Goal: Information Seeking & Learning: Learn about a topic

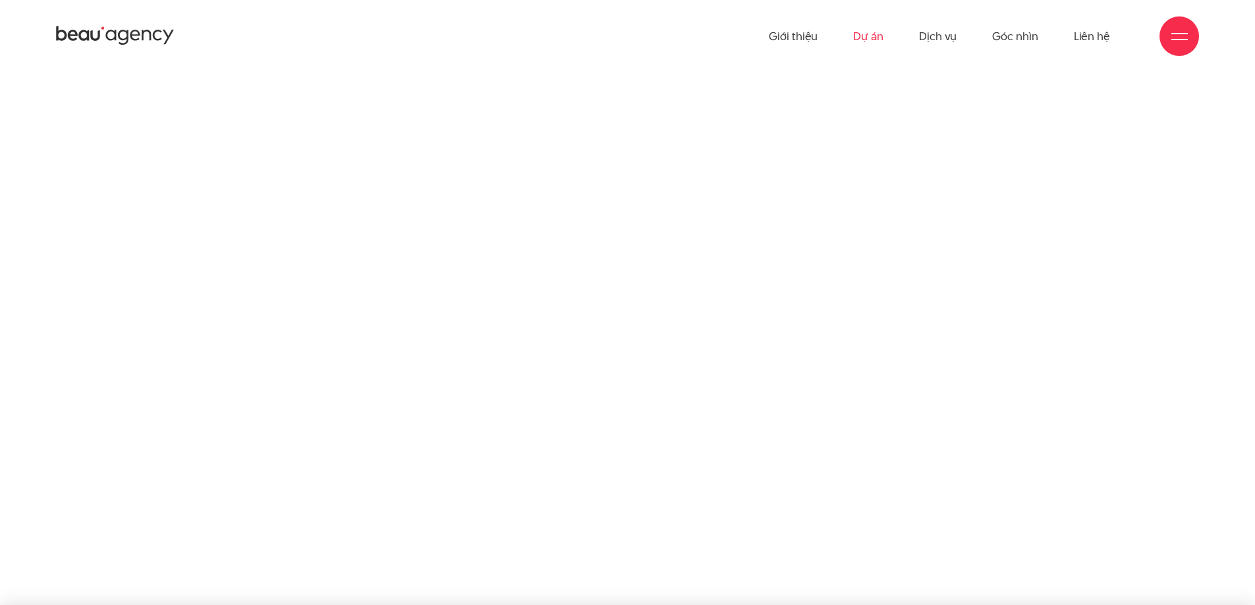
click at [866, 40] on link "Dự án" at bounding box center [868, 36] width 30 height 72
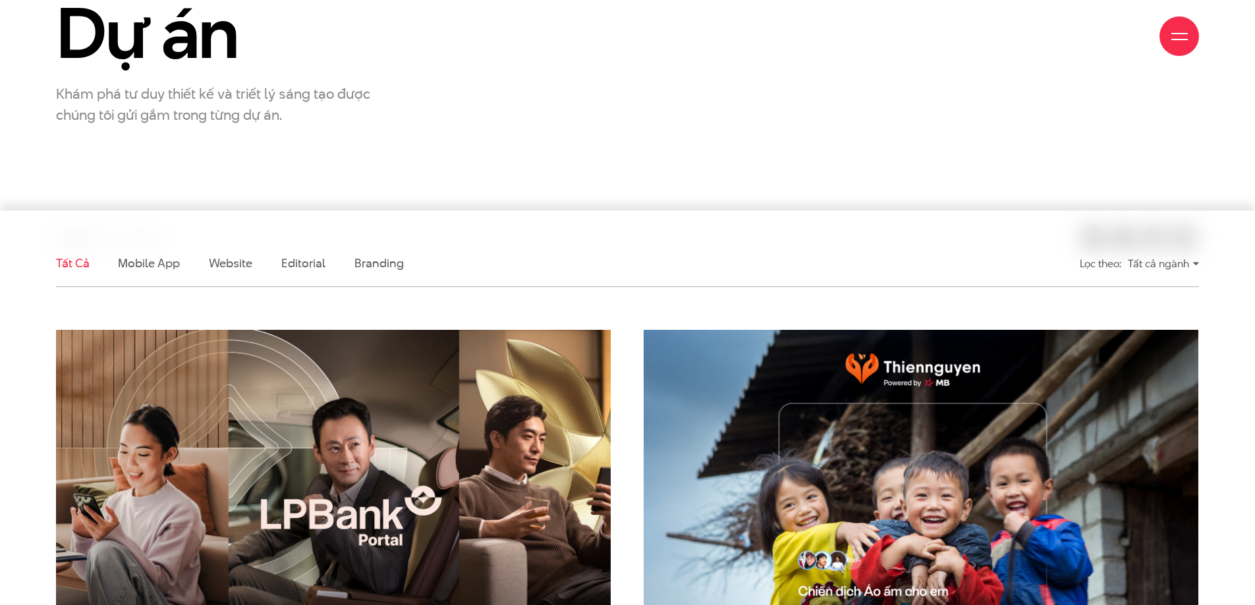
scroll to position [395, 0]
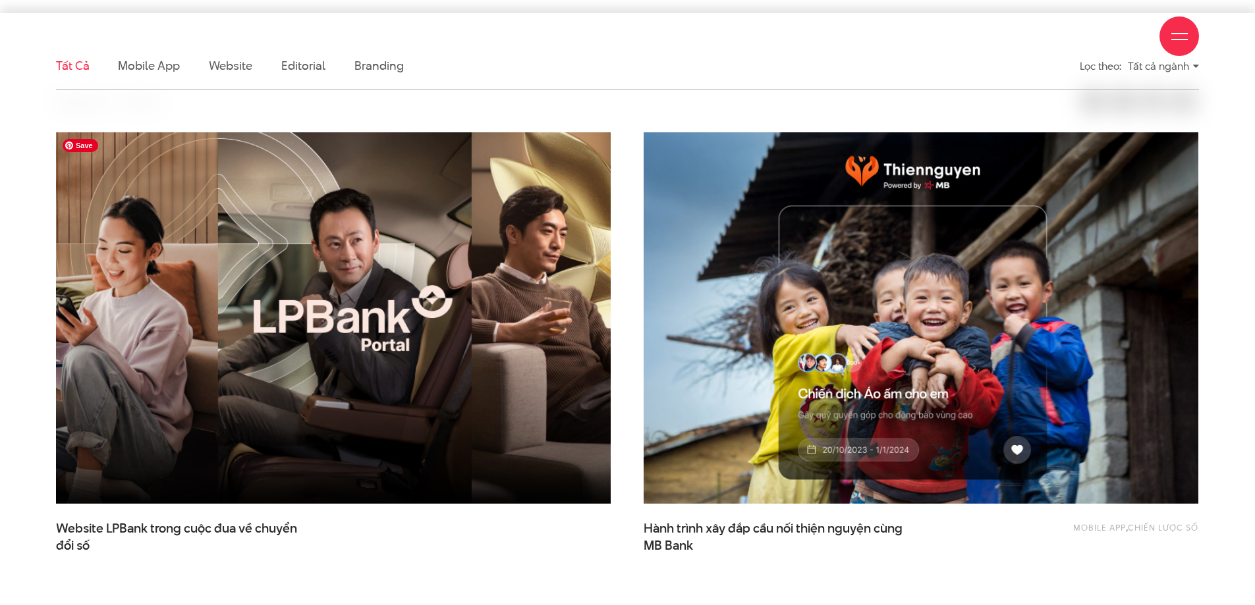
click at [299, 359] on img at bounding box center [333, 318] width 610 height 409
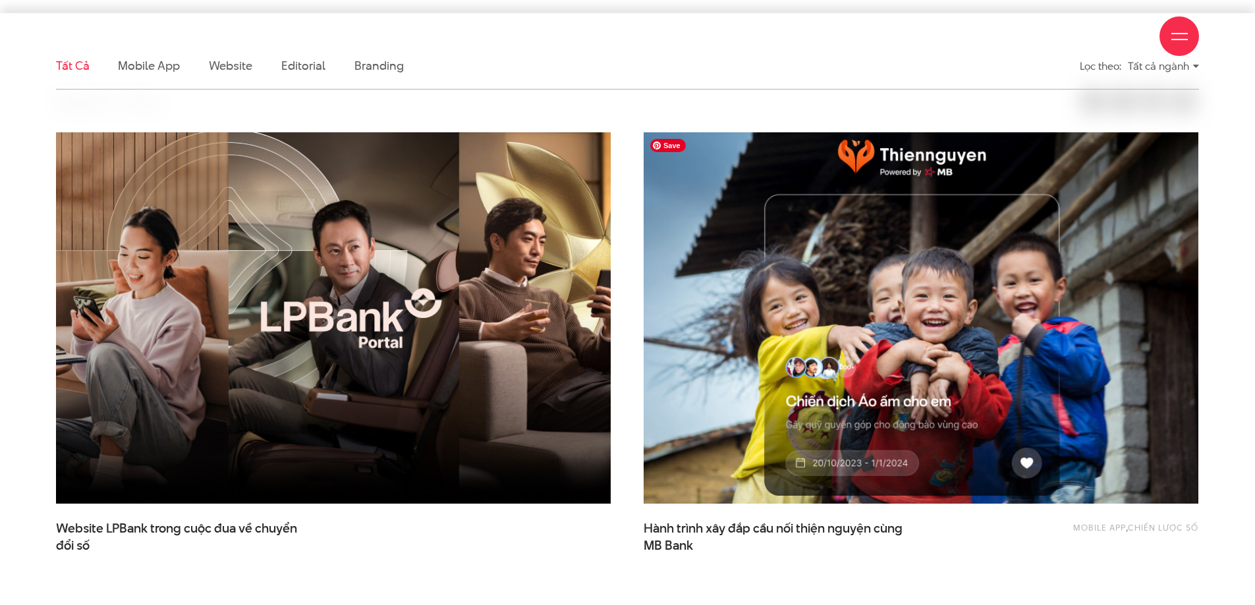
click at [871, 264] on img at bounding box center [921, 318] width 610 height 409
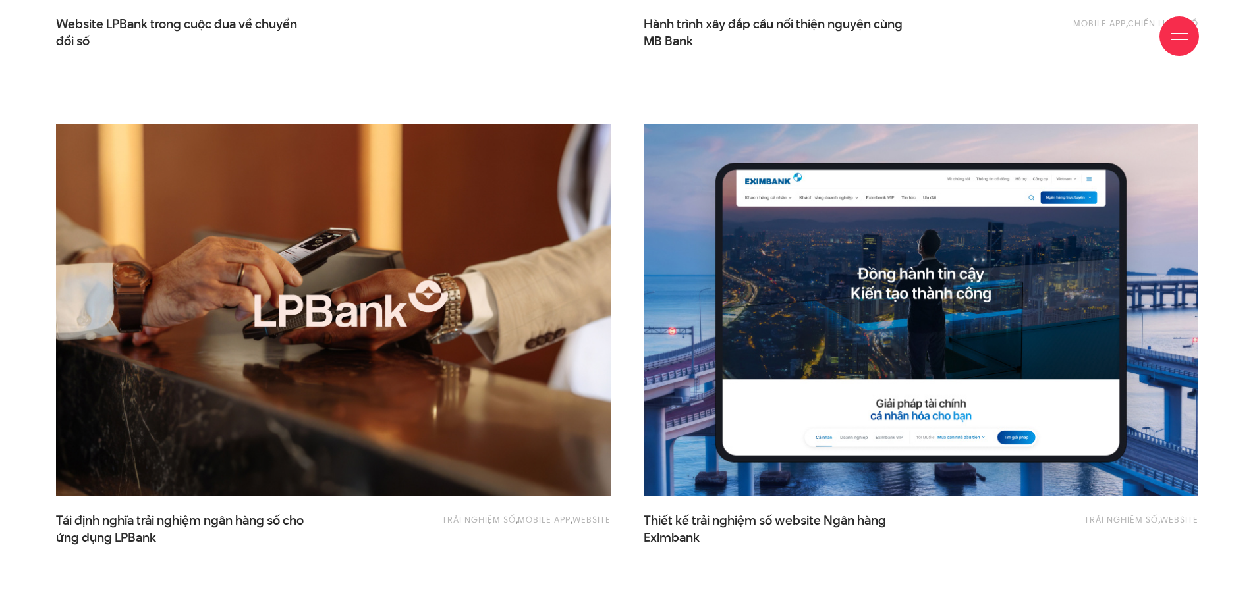
scroll to position [925, 0]
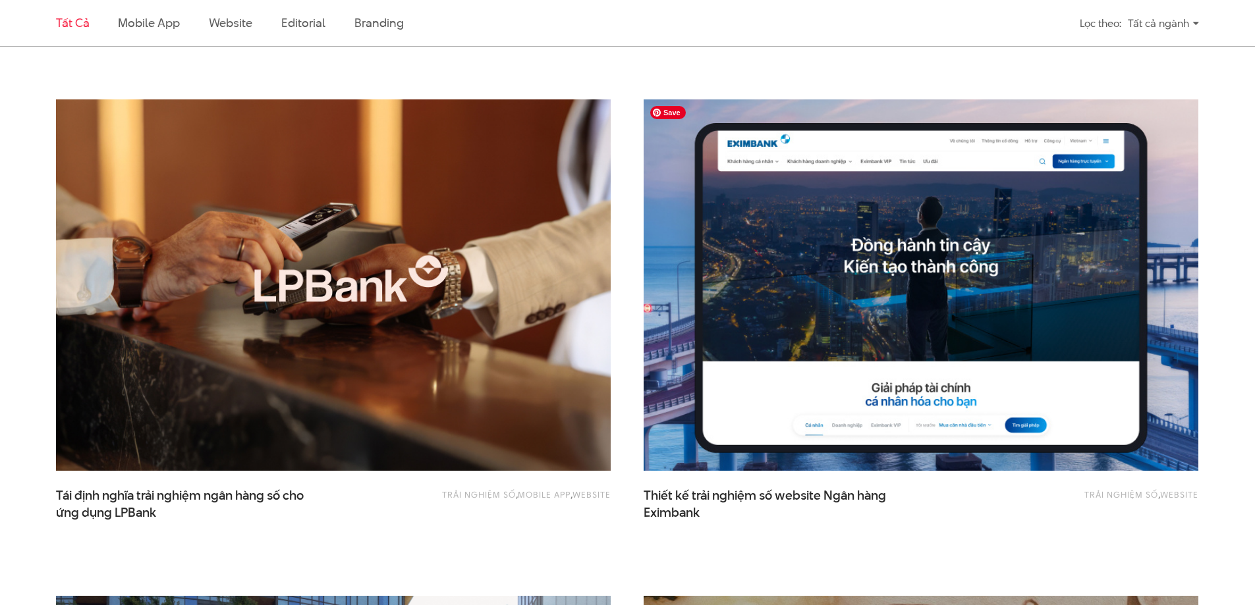
click at [911, 272] on img at bounding box center [921, 285] width 610 height 409
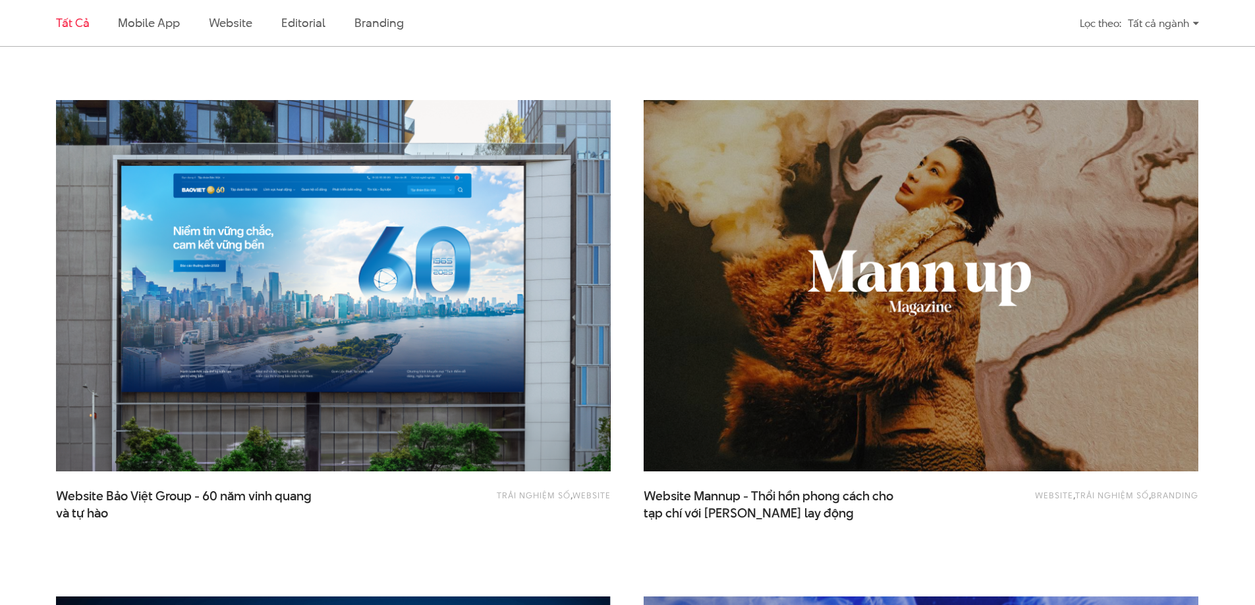
scroll to position [1454, 0]
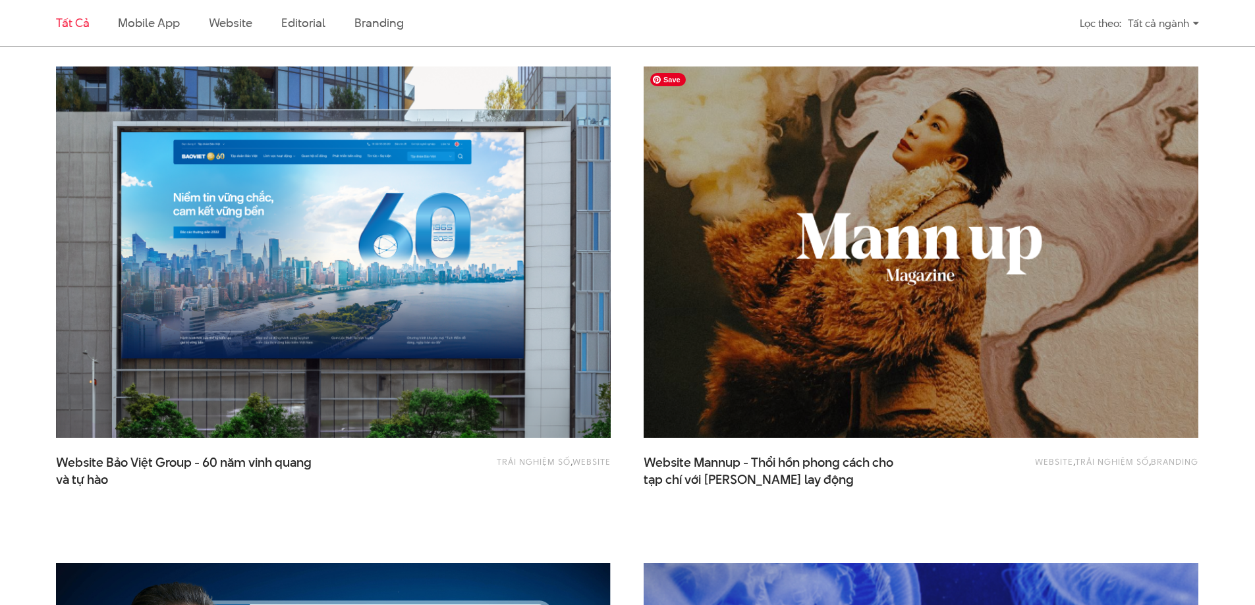
click at [933, 290] on img at bounding box center [921, 252] width 610 height 409
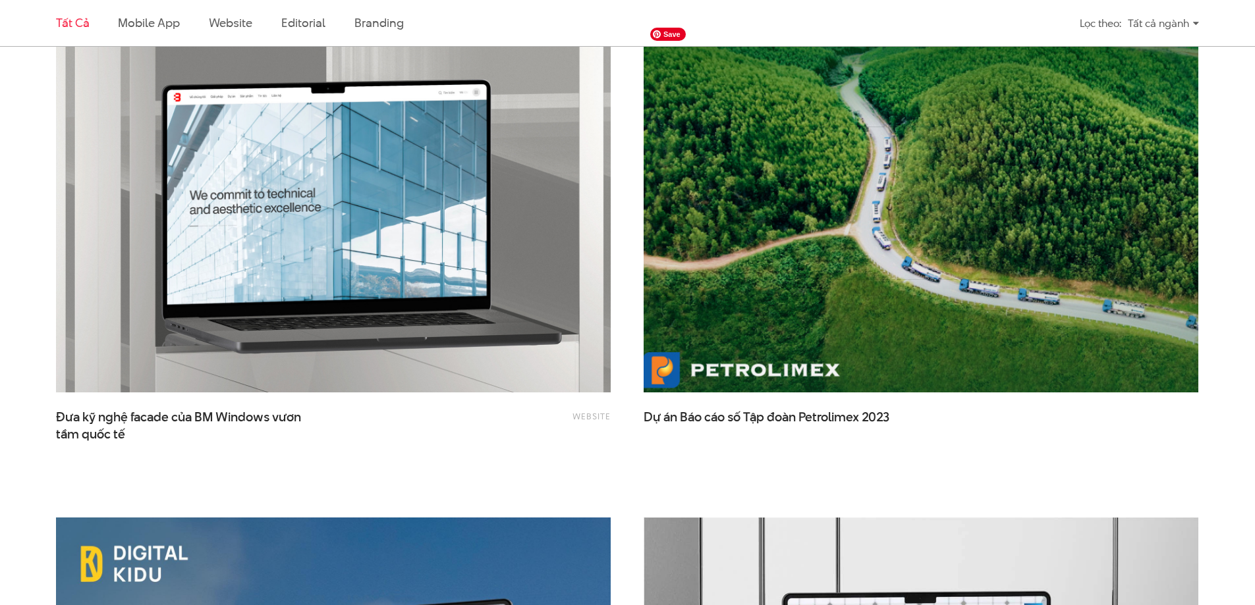
scroll to position [2513, 0]
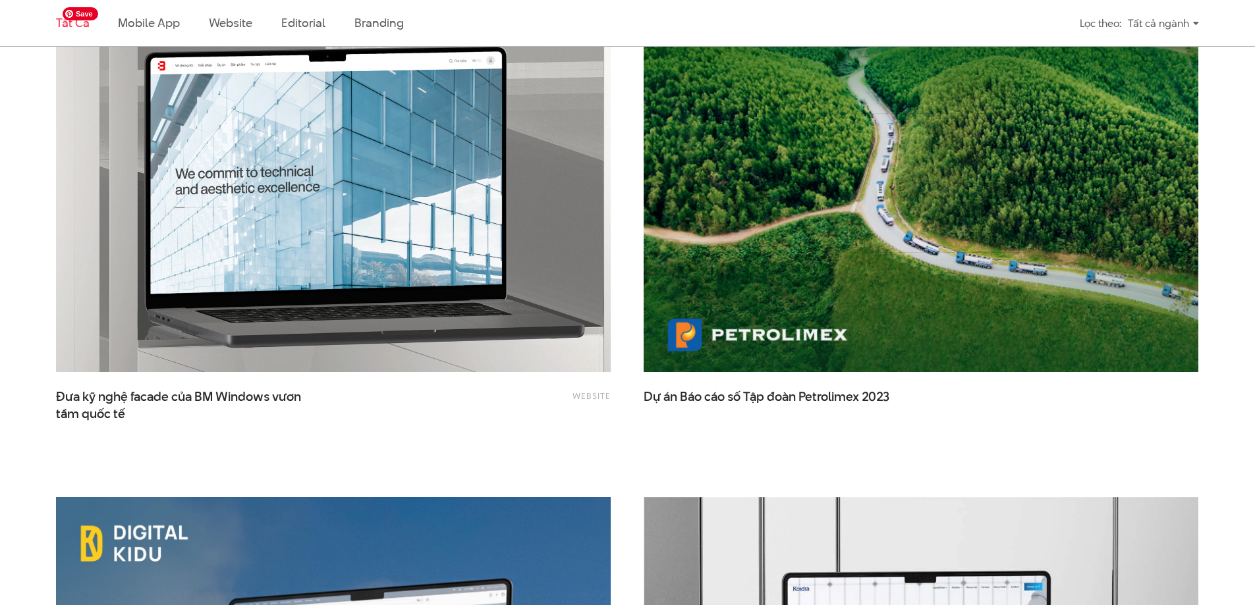
click at [257, 224] on img at bounding box center [333, 186] width 610 height 409
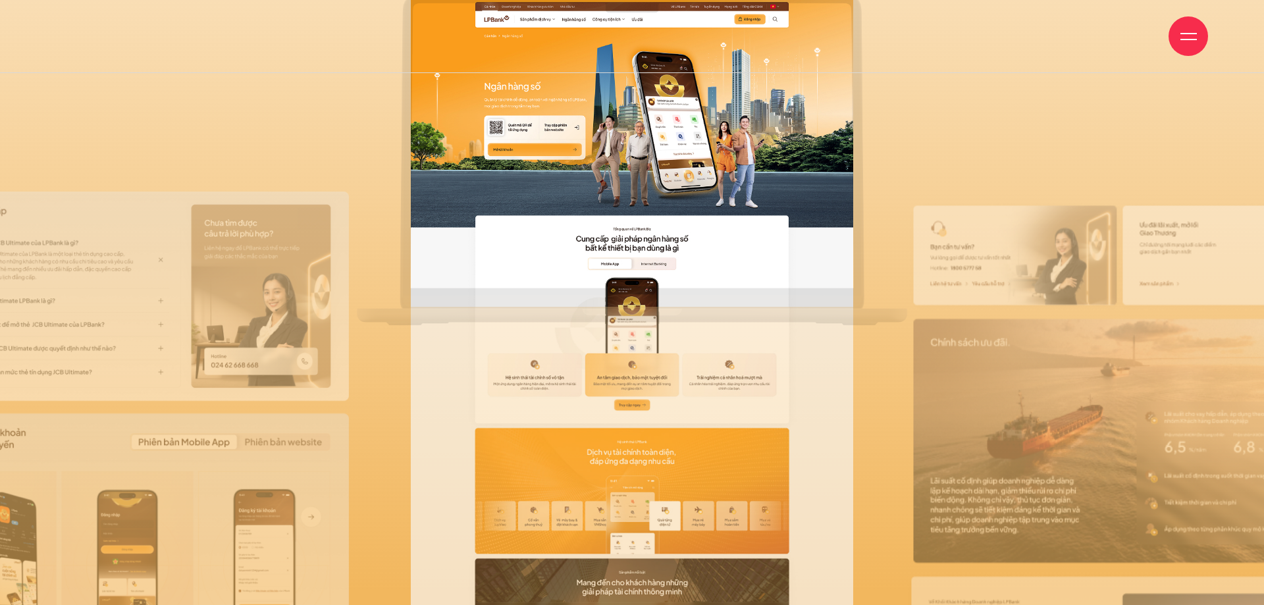
drag, startPoint x: 685, startPoint y: 288, endPoint x: 1033, endPoint y: 107, distance: 392.6
click at [1033, 107] on div at bounding box center [632, 302] width 1264 height 605
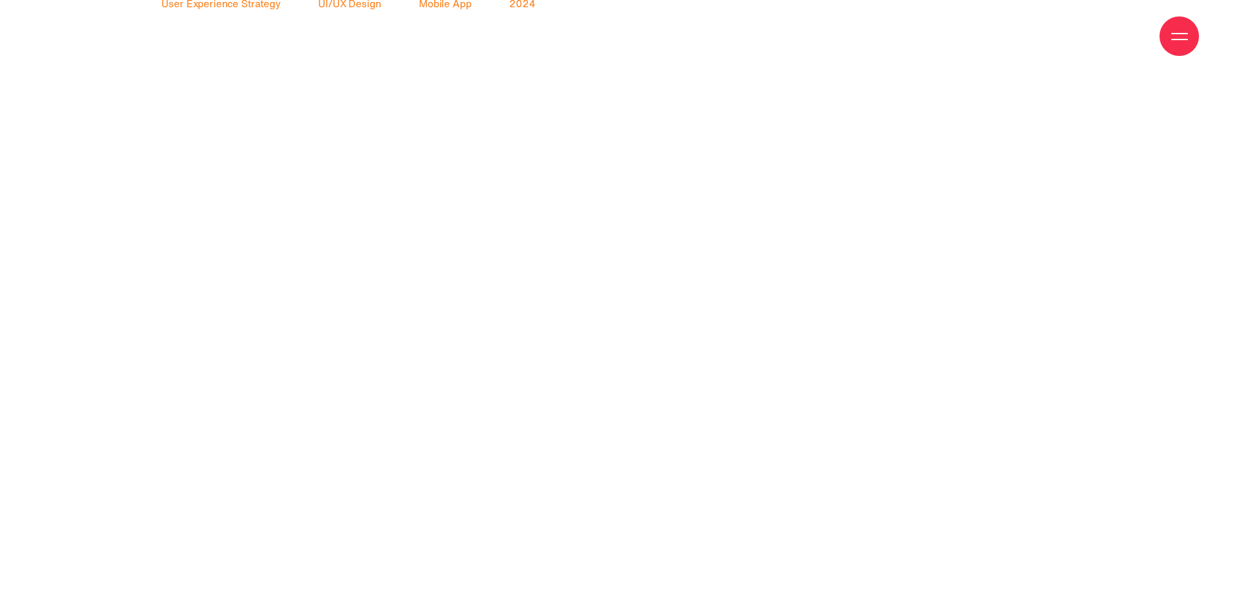
scroll to position [2389, 0]
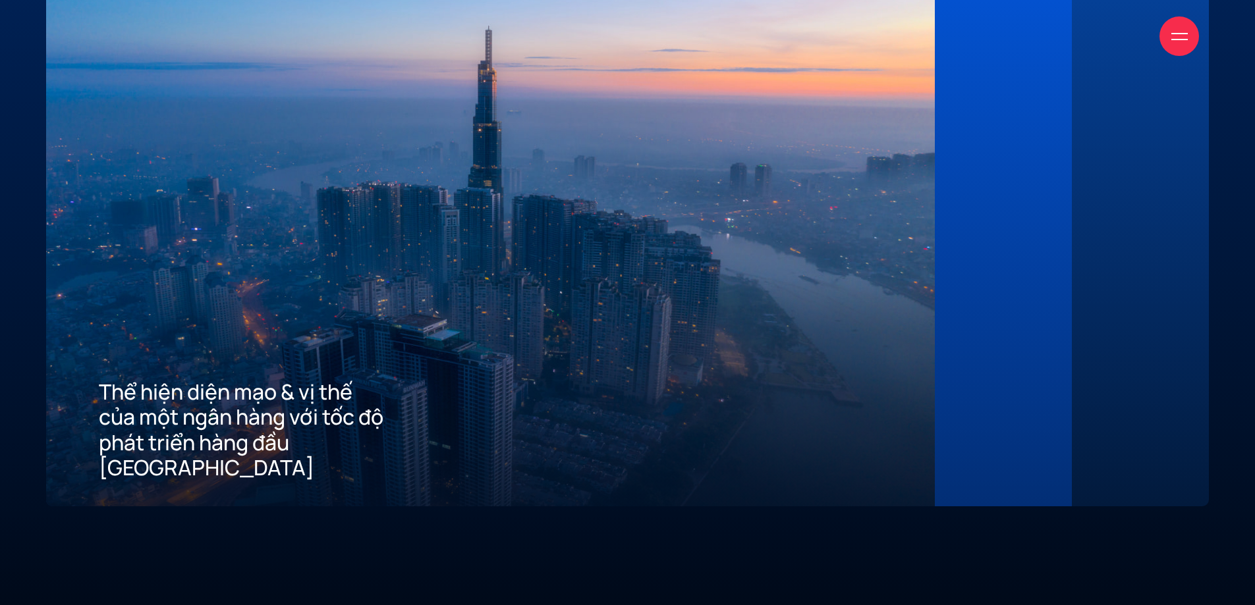
scroll to position [3638, 0]
click at [1057, 288] on div "02 Mang đến tiêu chuẩn tốt nhất về trải nghiệm số cho khách hàng" at bounding box center [1002, 219] width 137 height 573
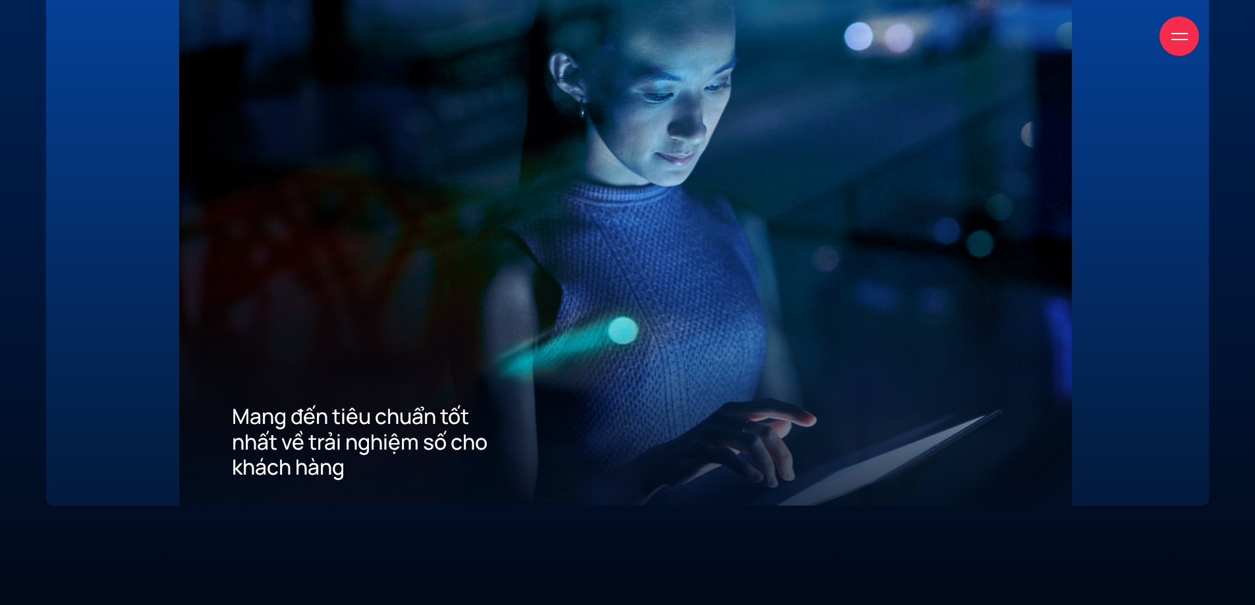
click at [1093, 281] on div "03 Xây dựng ưu thế cạnh tranh thu hút khách hàng mới về App" at bounding box center [1139, 219] width 137 height 573
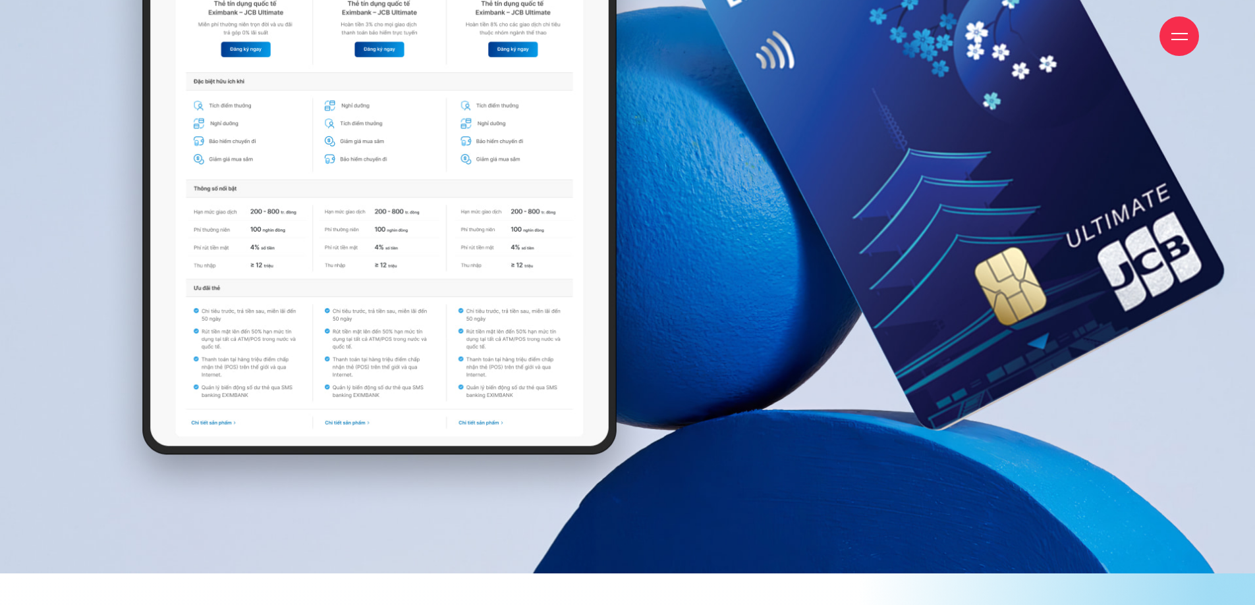
scroll to position [11347, 0]
